Goal: Find specific page/section: Find specific page/section

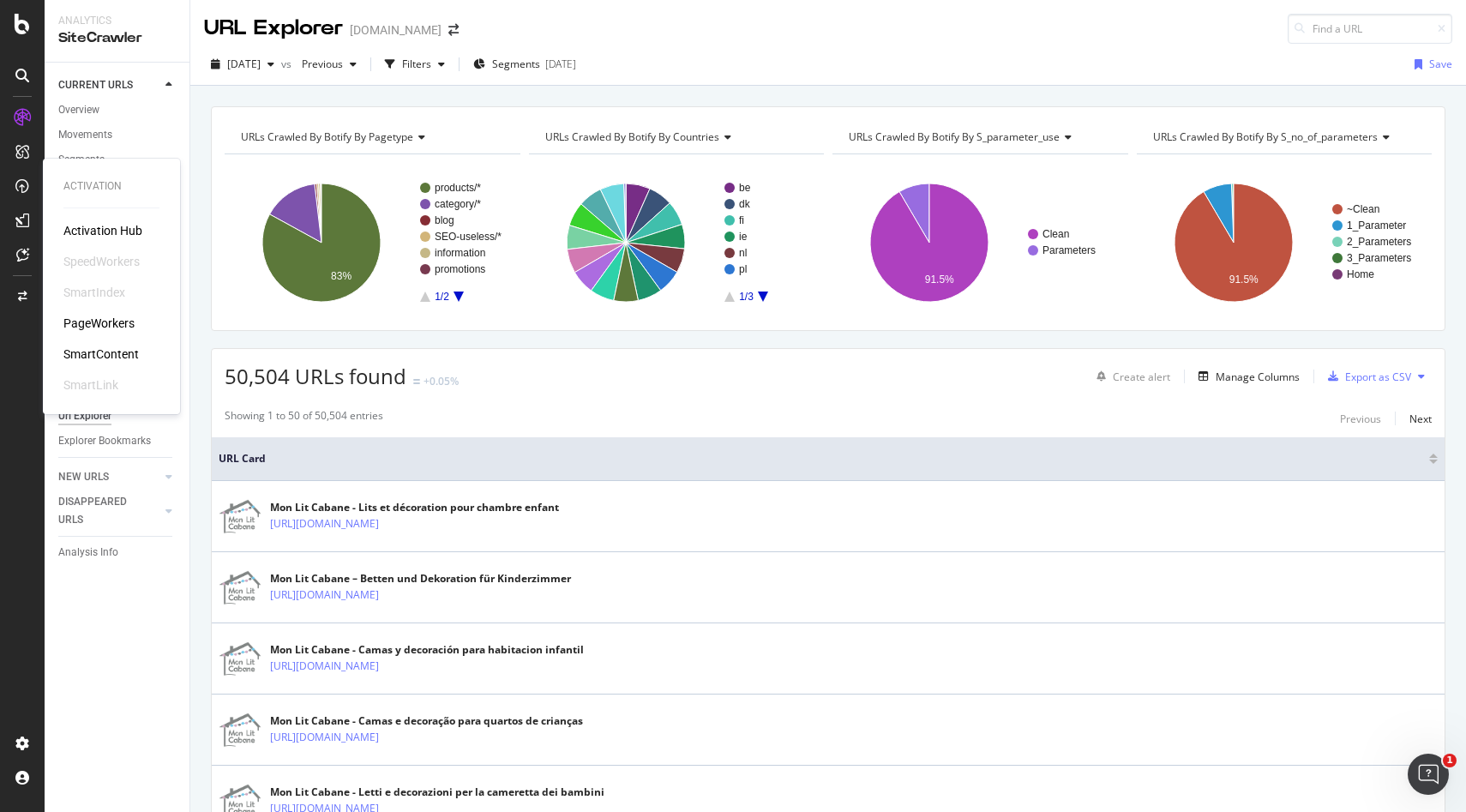
click at [126, 358] on div "SmartContent" at bounding box center [101, 353] width 75 height 17
